Goal: Find specific page/section: Find specific page/section

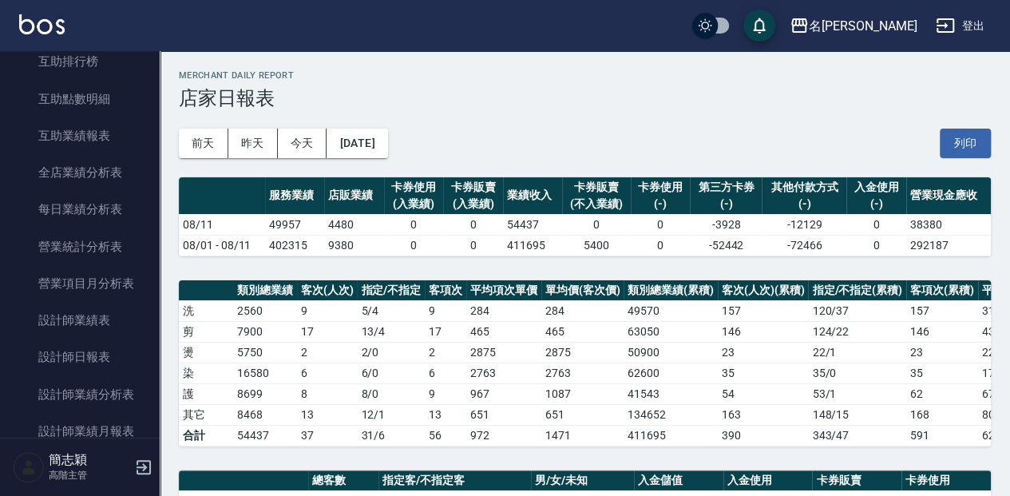
scroll to position [426, 0]
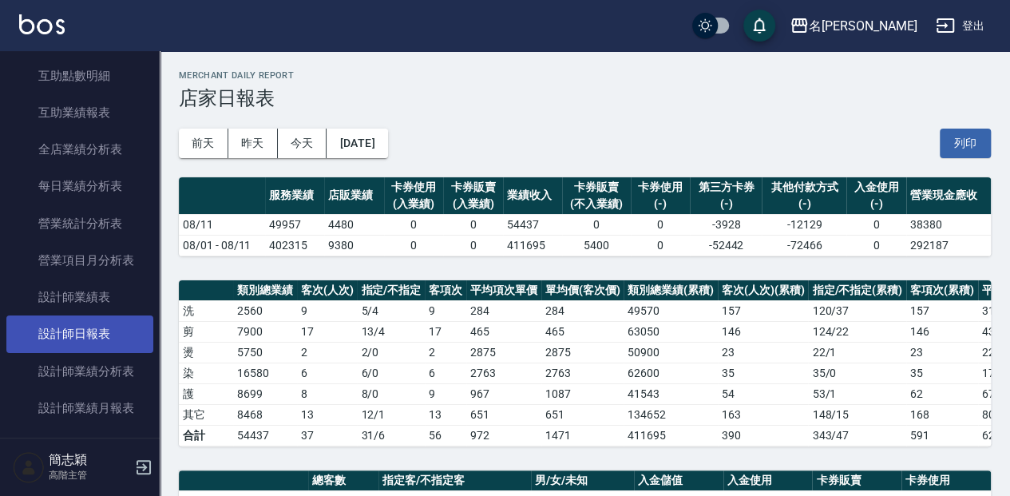
click at [117, 331] on link "設計師日報表" at bounding box center [79, 333] width 147 height 37
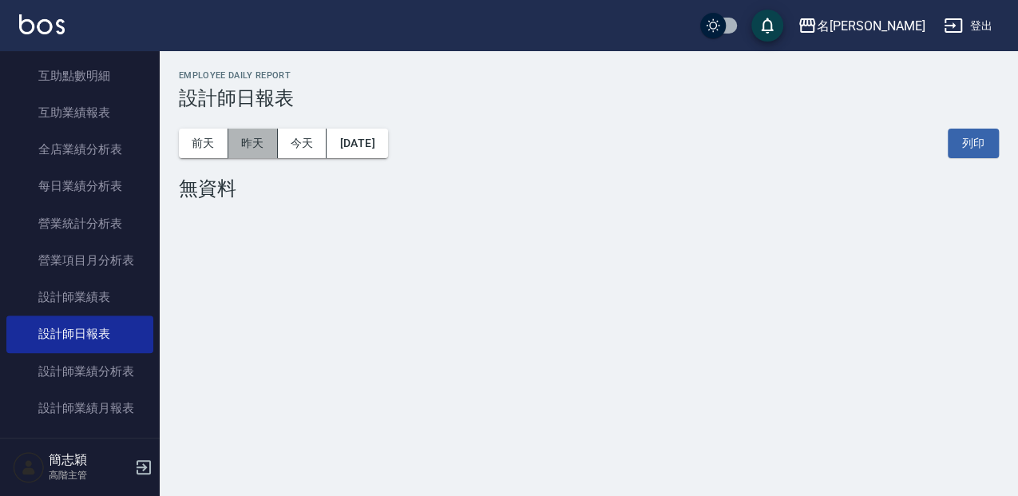
click at [252, 146] on button "昨天" at bounding box center [252, 144] width 49 height 30
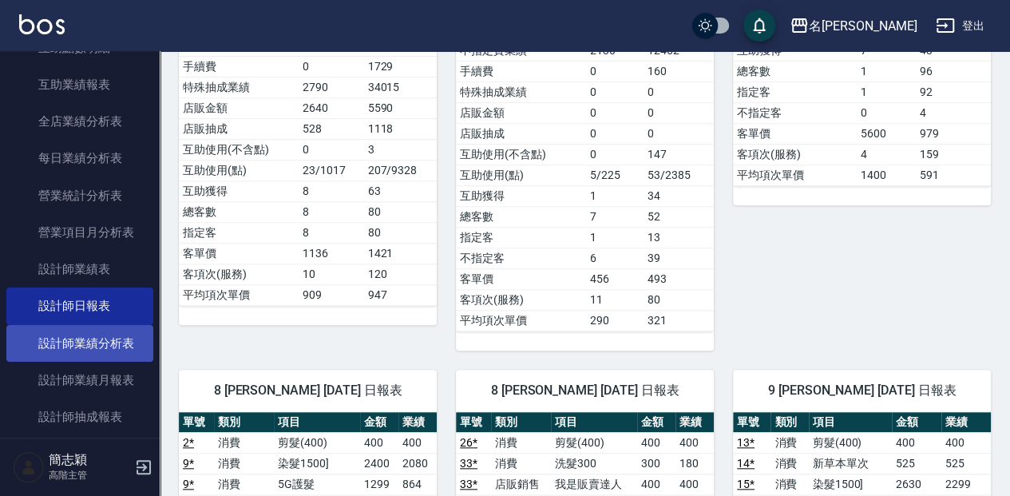
scroll to position [479, 0]
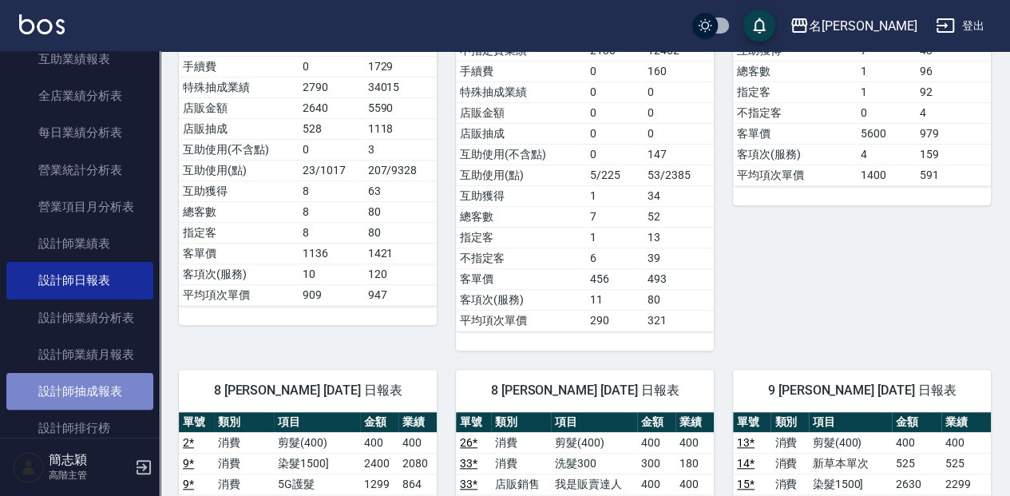
click at [110, 398] on link "設計師抽成報表" at bounding box center [79, 391] width 147 height 37
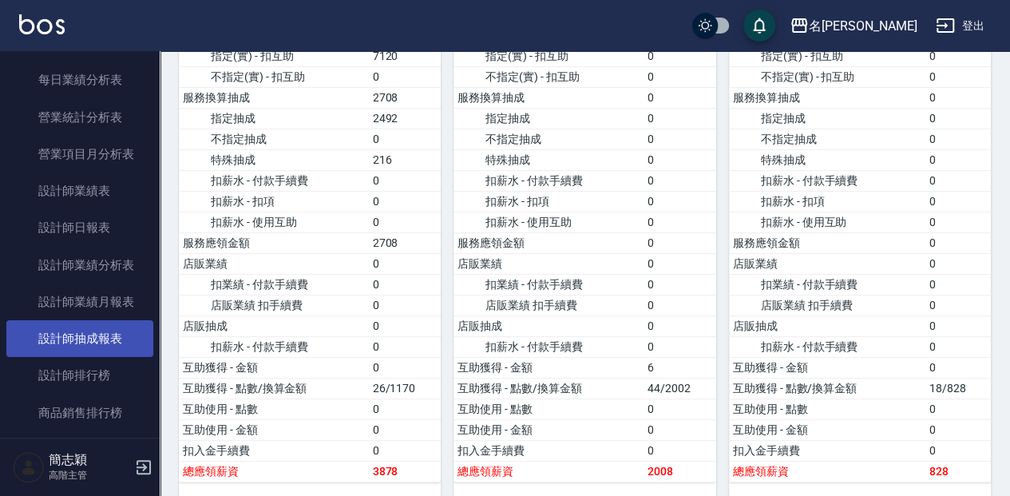
scroll to position [532, 0]
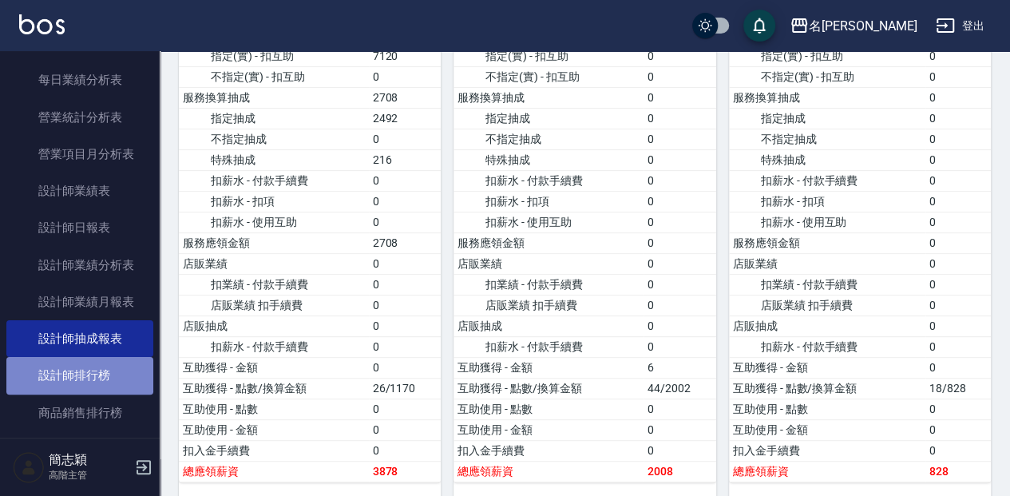
click at [97, 383] on link "設計師排行榜" at bounding box center [79, 375] width 147 height 37
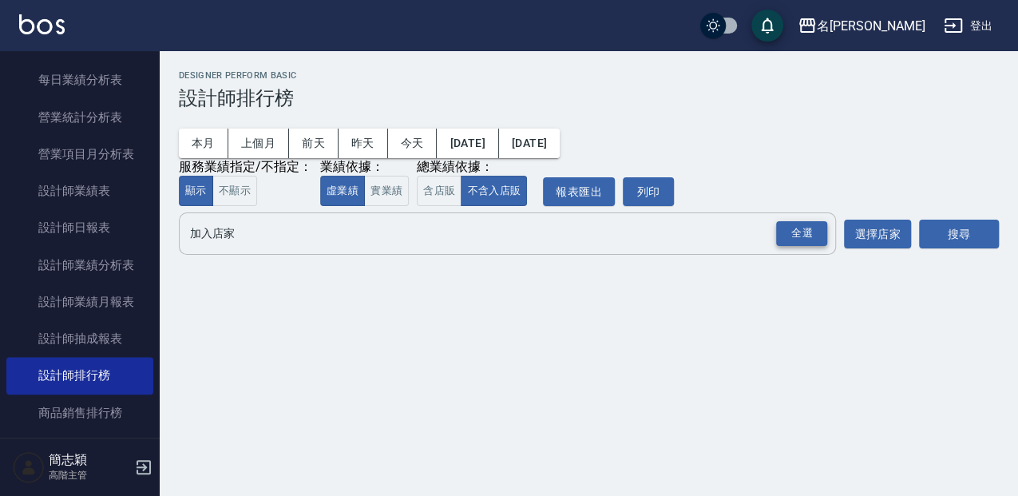
click at [805, 236] on div "全選" at bounding box center [801, 233] width 51 height 25
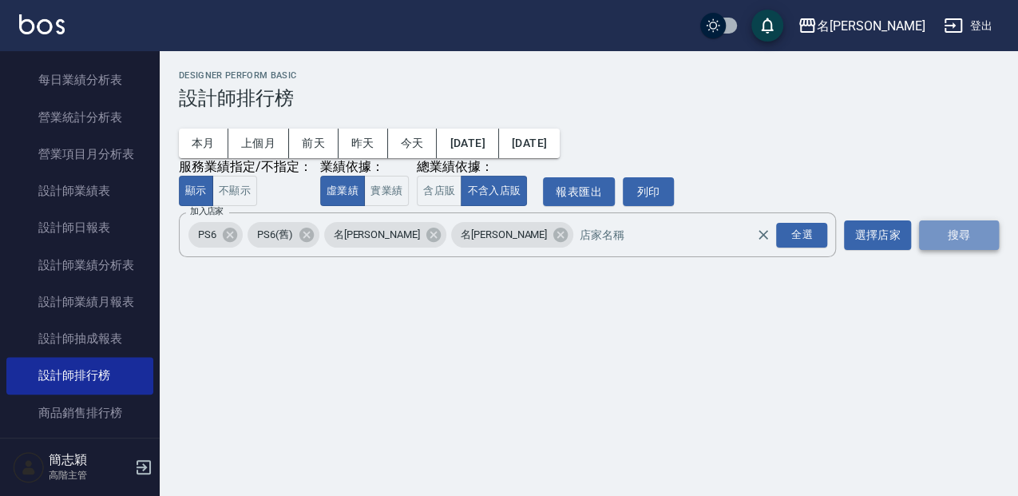
click at [966, 238] on button "搜尋" at bounding box center [959, 235] width 80 height 30
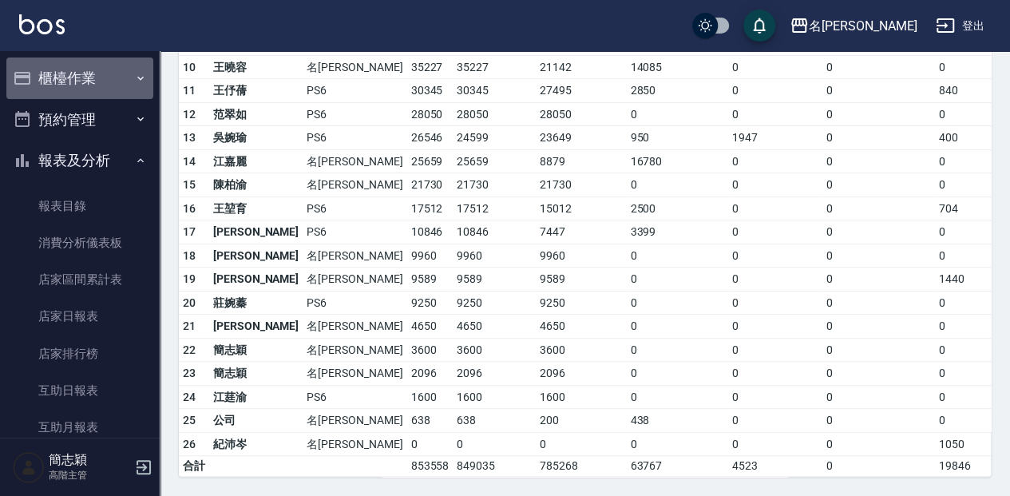
click at [91, 69] on button "櫃檯作業" at bounding box center [79, 78] width 147 height 42
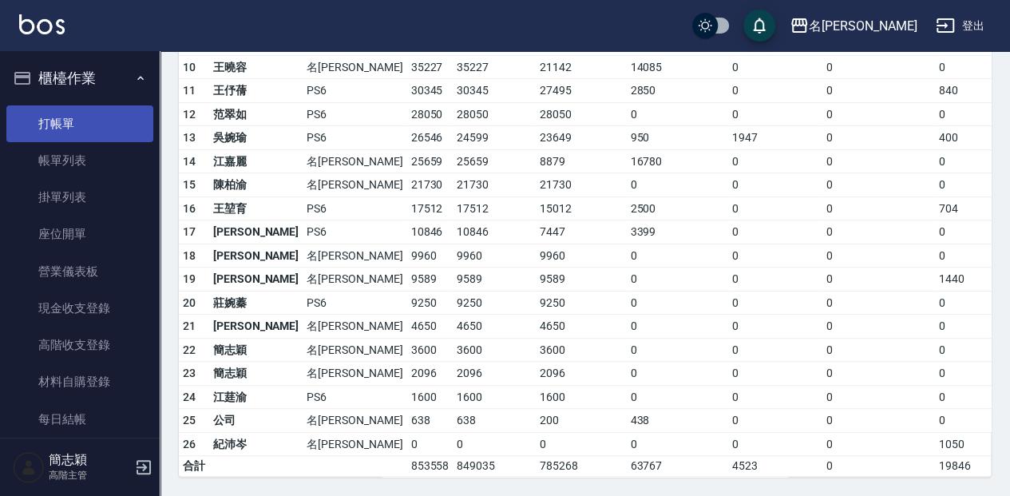
click at [91, 125] on link "打帳單" at bounding box center [79, 123] width 147 height 37
